Goal: Information Seeking & Learning: Compare options

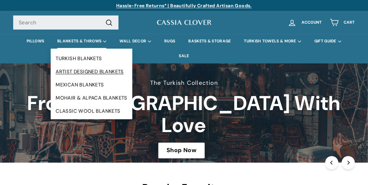
click at [96, 72] on link "ARTIST DESIGNED BLANKETS" at bounding box center [92, 71] width 82 height 13
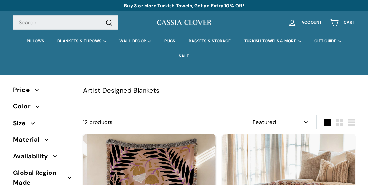
select select "manual"
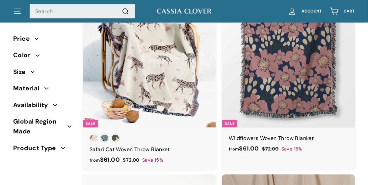
scroll to position [658, 0]
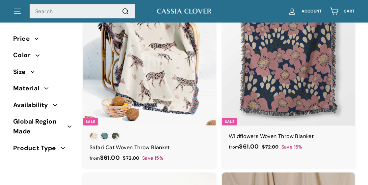
click at [300, 101] on img at bounding box center [288, 59] width 133 height 133
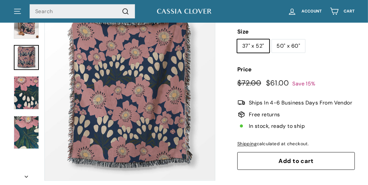
scroll to position [98, 0]
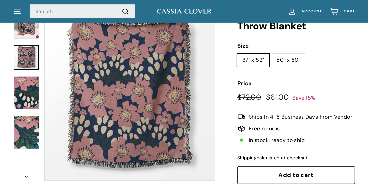
click at [286, 57] on label "50" x 60"" at bounding box center [289, 60] width 34 height 13
click at [272, 54] on input "50" x 60"" at bounding box center [271, 53] width 0 height 0
radio input "true"
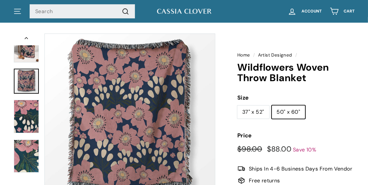
scroll to position [33, 0]
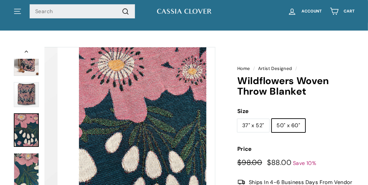
click at [31, 136] on img at bounding box center [26, 130] width 25 height 33
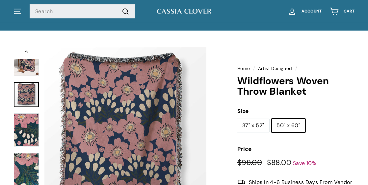
click at [28, 99] on img at bounding box center [26, 94] width 25 height 25
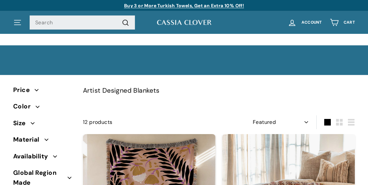
select select "manual"
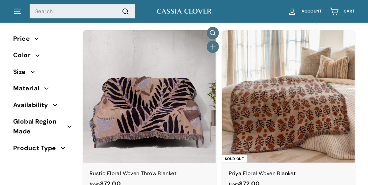
scroll to position [98, 0]
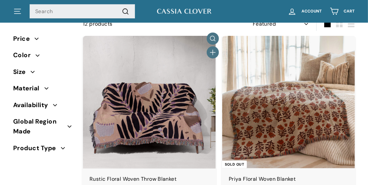
click at [142, 136] on img at bounding box center [149, 102] width 133 height 133
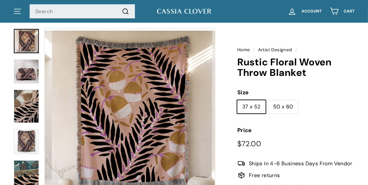
scroll to position [66, 0]
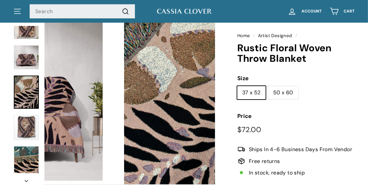
click at [30, 101] on img at bounding box center [26, 92] width 25 height 33
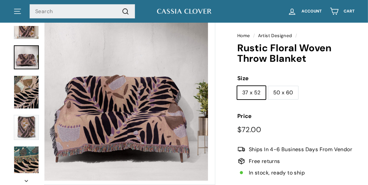
click at [25, 64] on img at bounding box center [26, 57] width 25 height 24
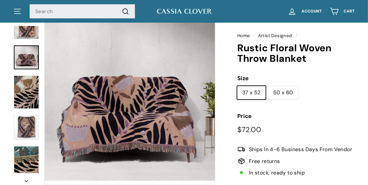
click at [280, 94] on label "50 x 60" at bounding box center [283, 92] width 30 height 13
click at [268, 86] on input "50 x 60" at bounding box center [268, 86] width 0 height 0
radio input "true"
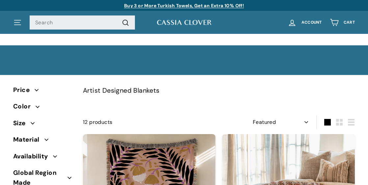
select select "manual"
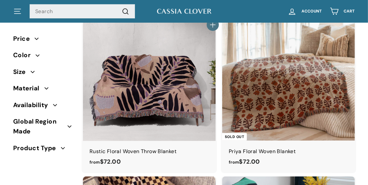
scroll to position [132, 0]
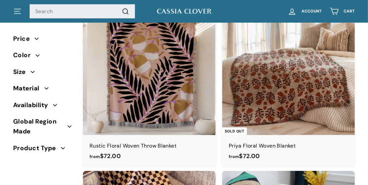
click at [55, 149] on span "Product Type" at bounding box center [37, 148] width 48 height 10
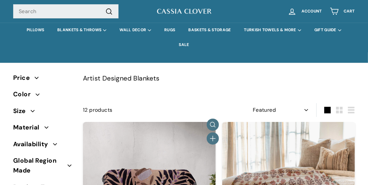
scroll to position [0, 0]
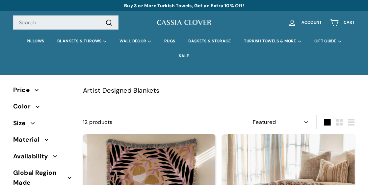
click at [30, 106] on span "Color" at bounding box center [24, 107] width 22 height 10
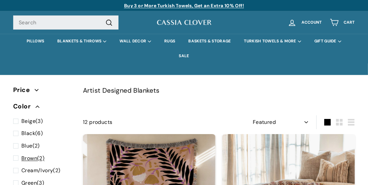
click at [30, 158] on span "Brown" at bounding box center [29, 158] width 16 height 7
click at [17, 154] on input "Brown (2)" at bounding box center [15, 154] width 4 height 0
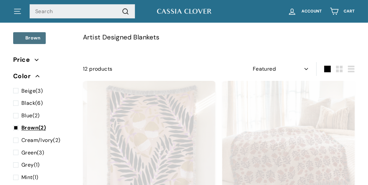
scroll to position [57, 0]
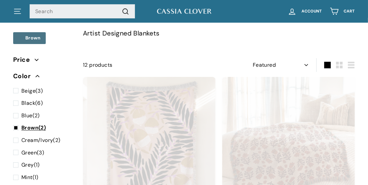
select select "manual"
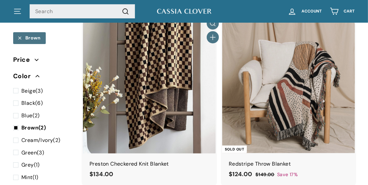
scroll to position [90, 0]
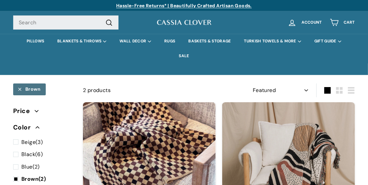
scroll to position [57, 0]
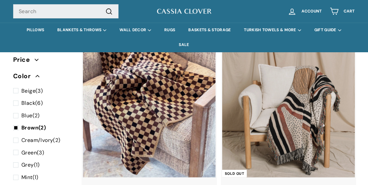
select select "manual"
